Goal: Task Accomplishment & Management: Use online tool/utility

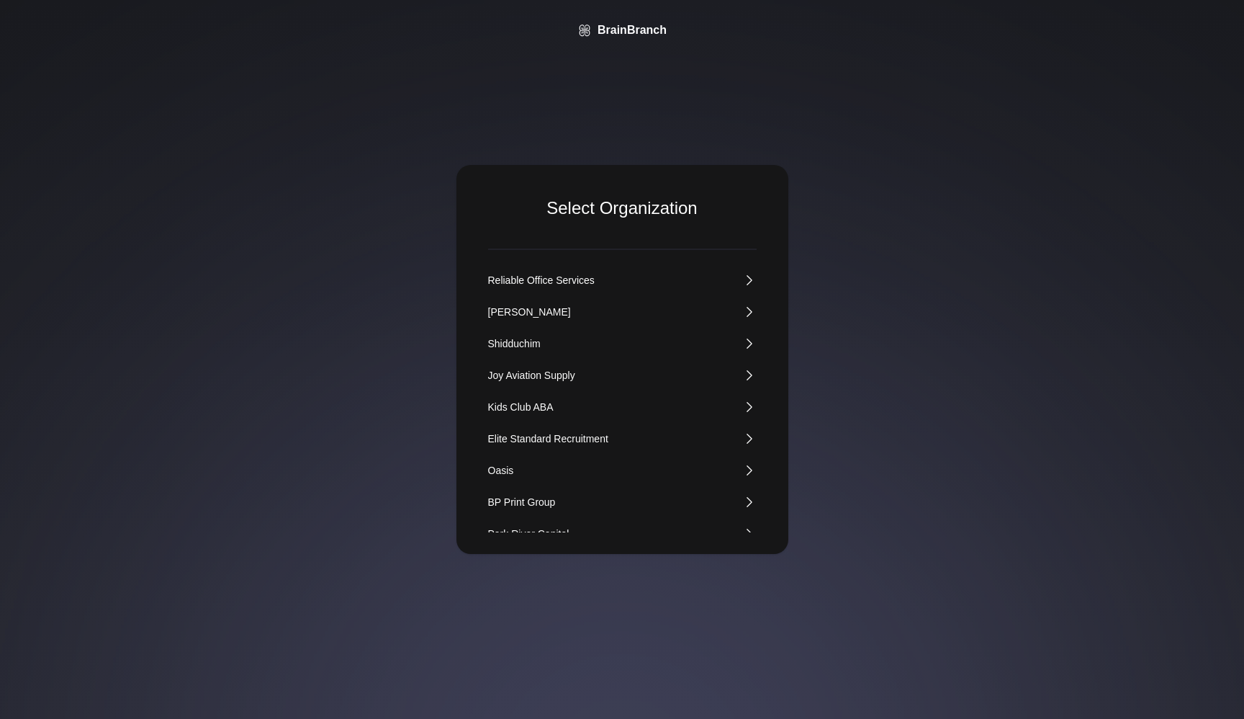
click at [536, 400] on div "Kids Club ABA" at bounding box center [521, 407] width 66 height 14
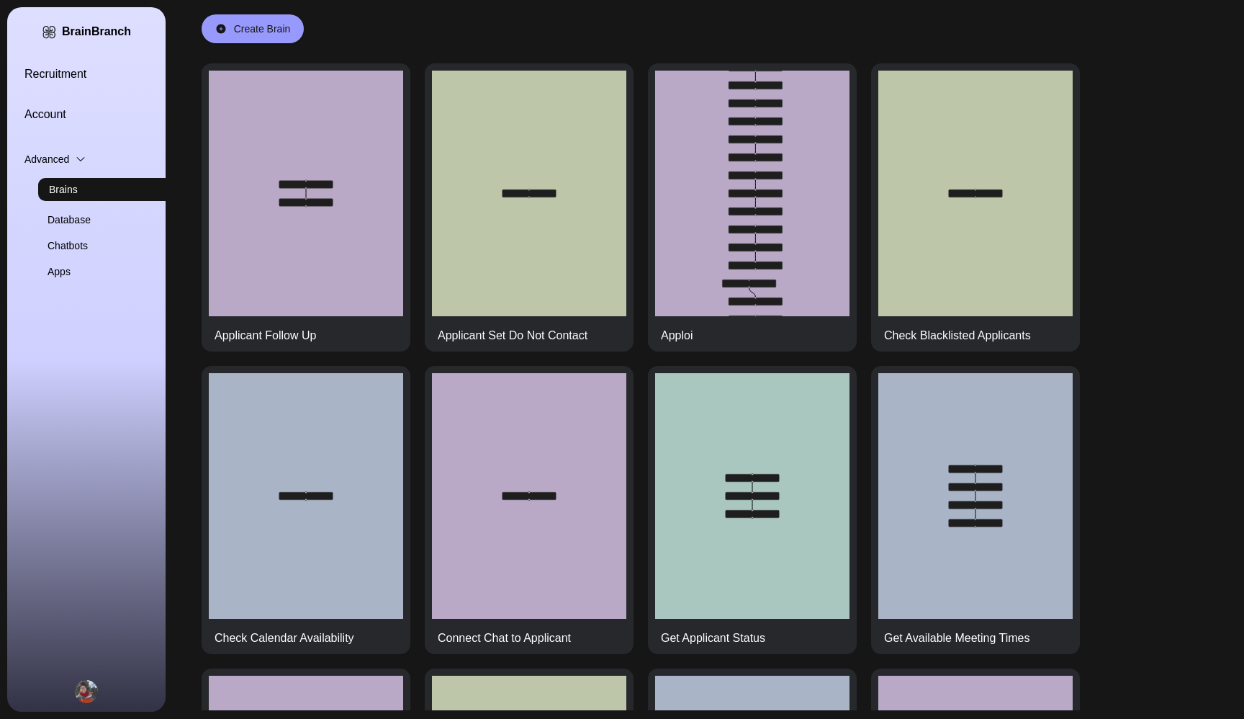
click at [61, 69] on link "Recruitment" at bounding box center [103, 74] width 158 height 17
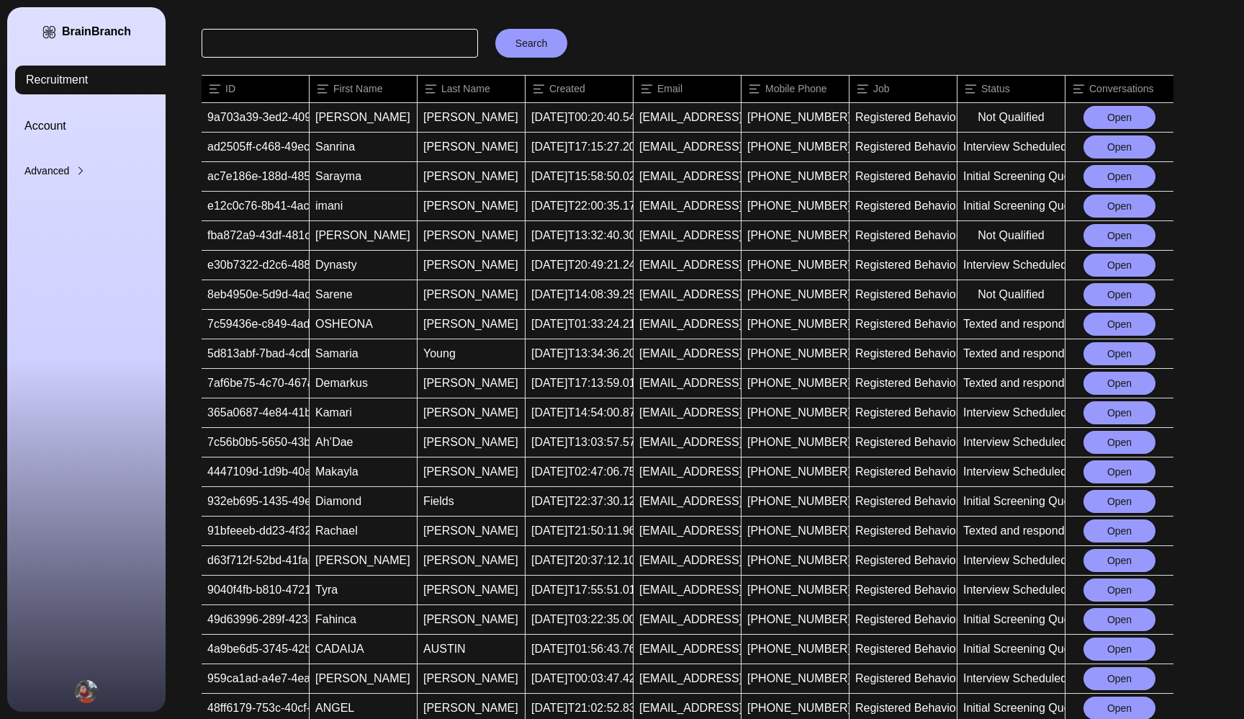
click at [1115, 143] on button "Open" at bounding box center [1120, 146] width 72 height 23
click at [1115, 265] on button "Open" at bounding box center [1120, 264] width 72 height 23
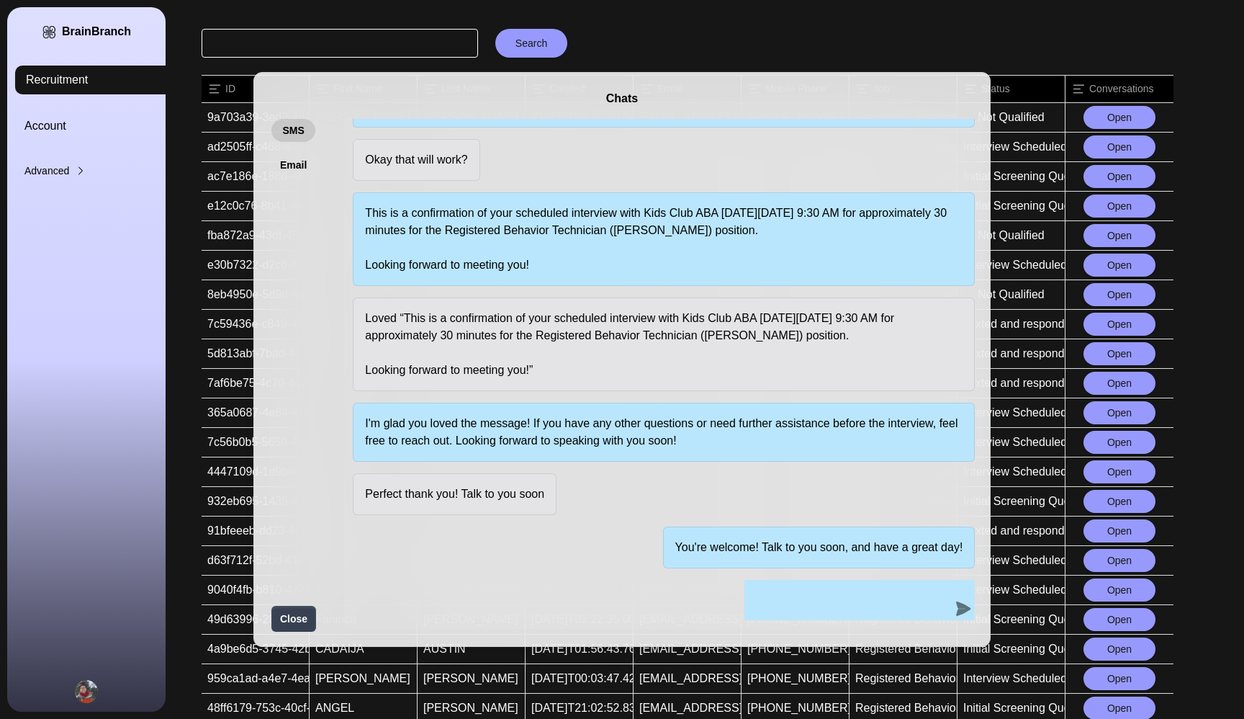
scroll to position [497, 0]
click at [976, 53] on div "Chats SMS Email Hi Dynasty - Thank you for your application for Registered Beha…" at bounding box center [622, 359] width 1244 height 719
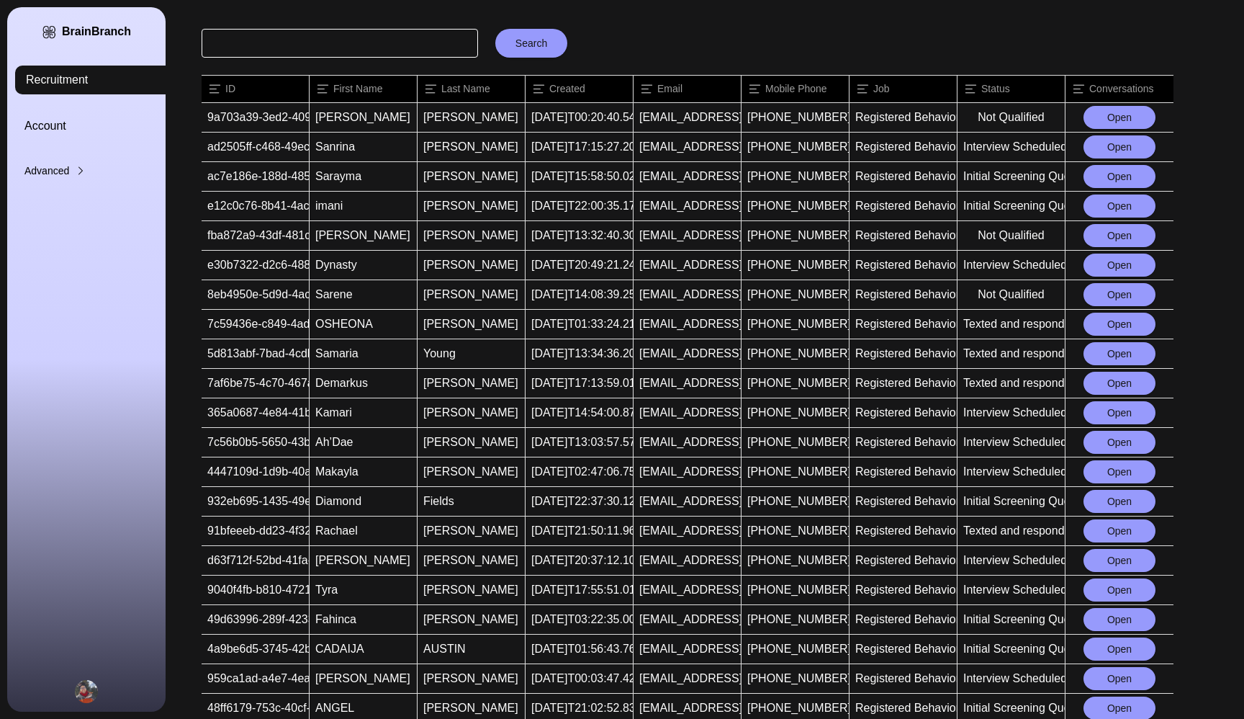
click at [1094, 410] on button "Open" at bounding box center [1120, 412] width 72 height 23
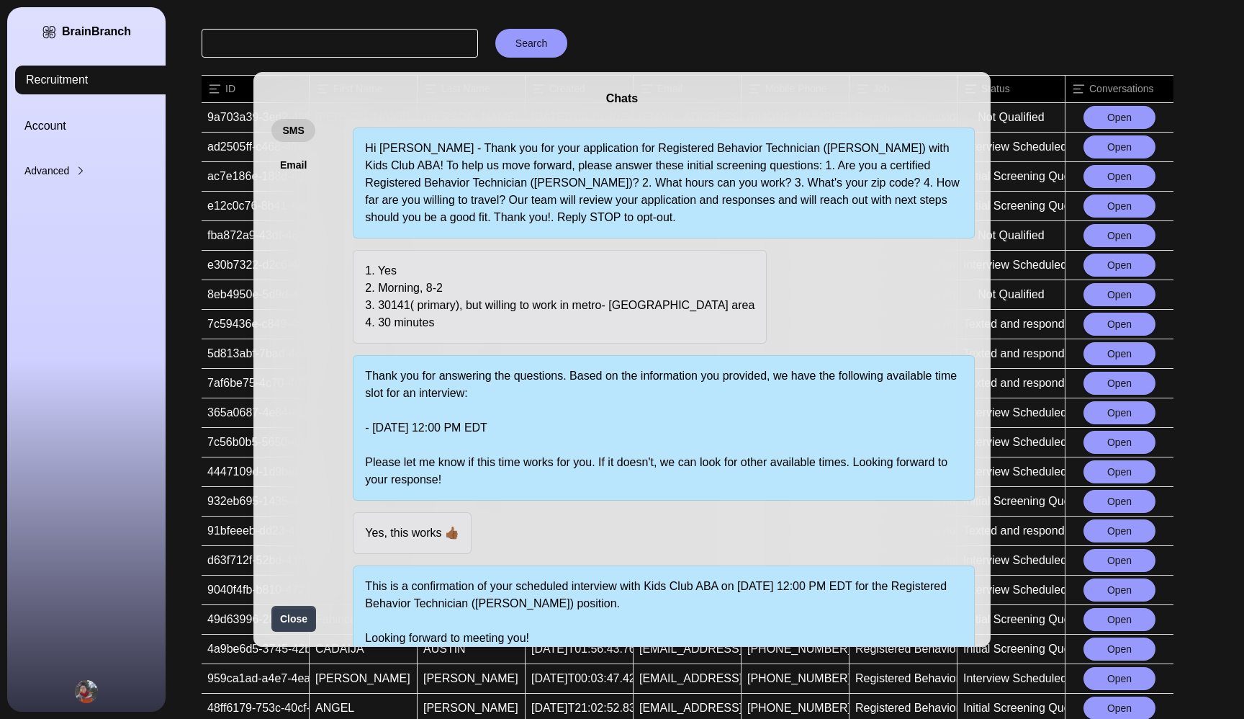
scroll to position [0, 0]
